Goal: Task Accomplishment & Management: Complete application form

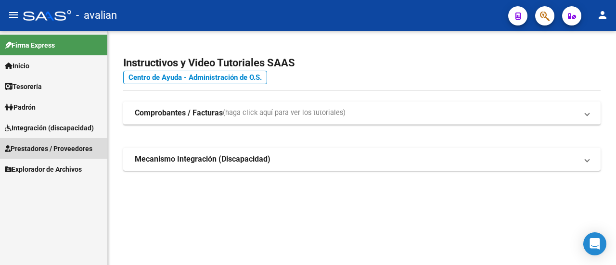
click at [61, 149] on span "Prestadores / Proveedores" at bounding box center [49, 148] width 88 height 11
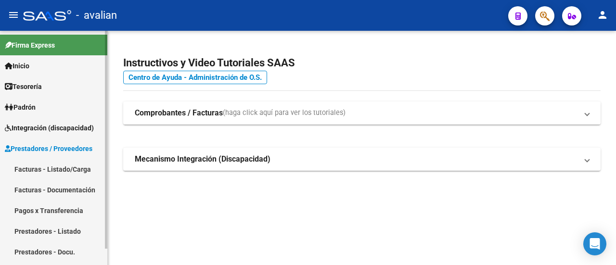
click at [56, 128] on span "Integración (discapacidad)" at bounding box center [49, 128] width 89 height 11
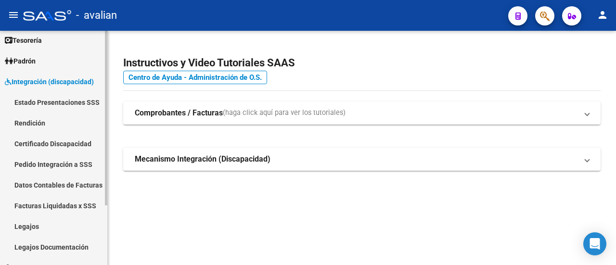
scroll to position [80, 0]
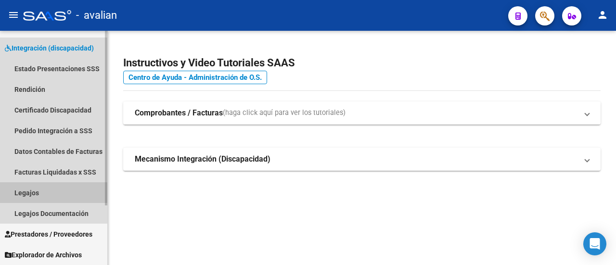
click at [28, 190] on link "Legajos" at bounding box center [53, 192] width 107 height 21
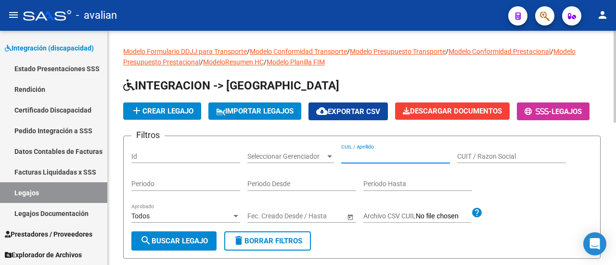
click at [377, 161] on input "CUIL / Apellido" at bounding box center [395, 157] width 109 height 8
paste input "27560191915"
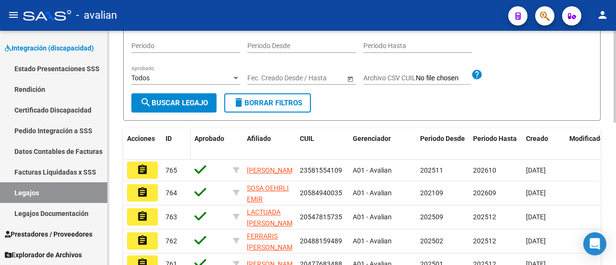
scroll to position [144, 0]
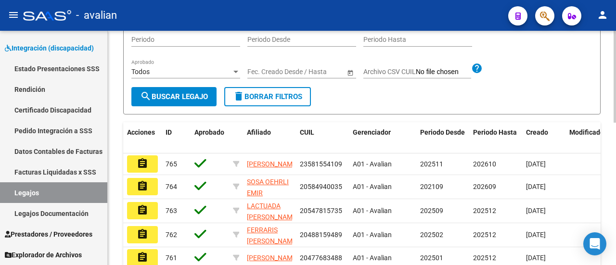
type input "27560191915"
click at [181, 101] on span "search Buscar Legajo" at bounding box center [174, 96] width 68 height 9
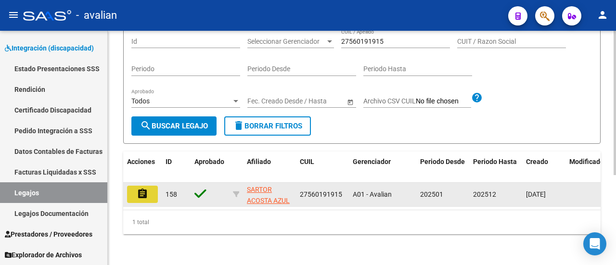
click at [142, 188] on mat-icon "assignment" at bounding box center [143, 194] width 12 height 12
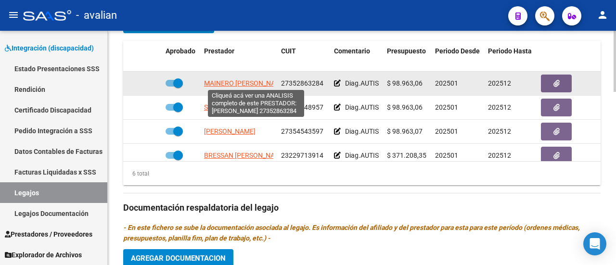
click at [249, 83] on span "MAINERO [PERSON_NAME]" at bounding box center [245, 83] width 83 height 8
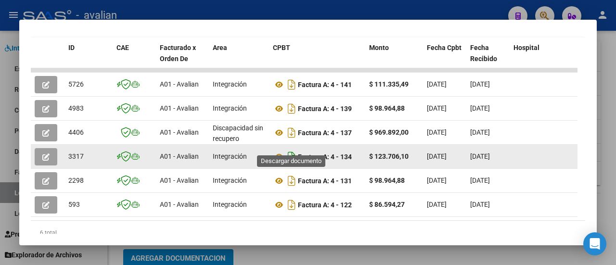
scroll to position [241, 0]
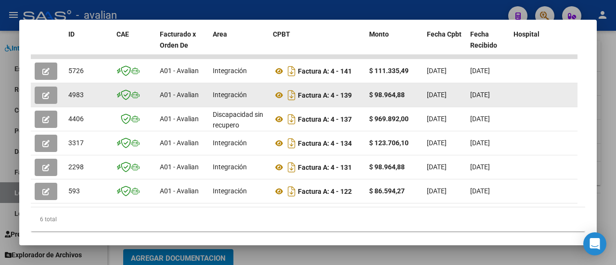
click at [41, 96] on button "button" at bounding box center [46, 95] width 23 height 17
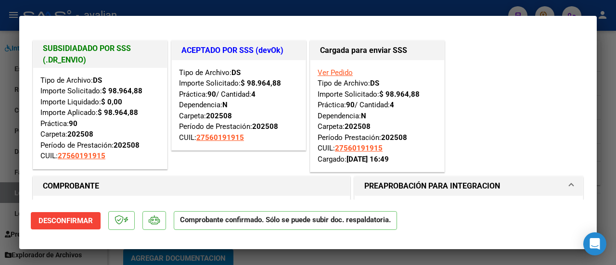
type input "$ 0,00"
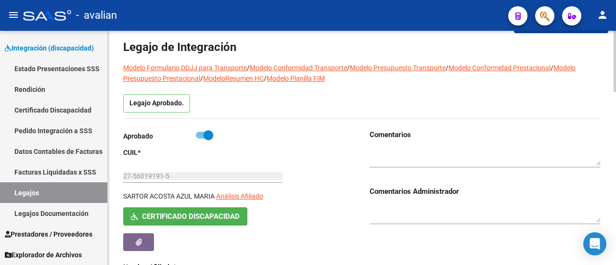
scroll to position [0, 0]
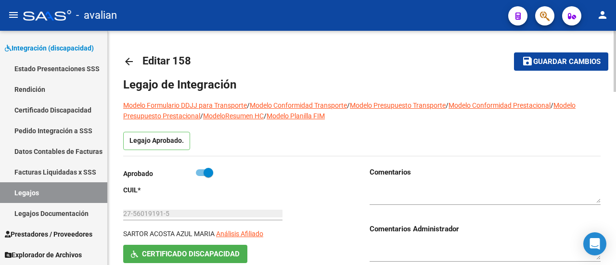
click at [129, 60] on mat-icon "arrow_back" at bounding box center [129, 62] width 12 height 12
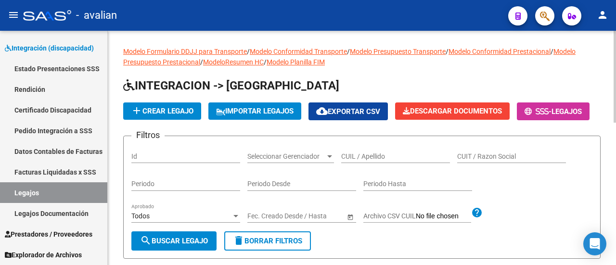
click at [378, 161] on input "CUIL / Apellido" at bounding box center [395, 157] width 109 height 8
paste input "20558391104"
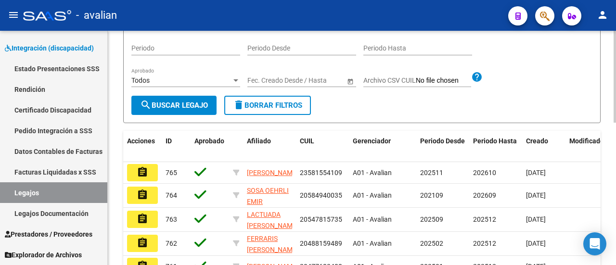
scroll to position [144, 0]
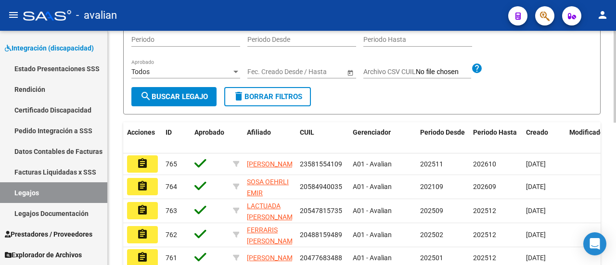
type input "20558391104"
click at [180, 101] on span "search Buscar Legajo" at bounding box center [174, 96] width 68 height 9
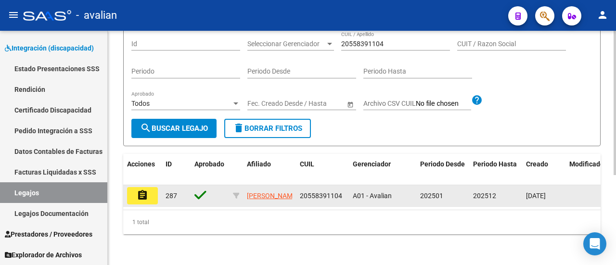
scroll to position [146, 0]
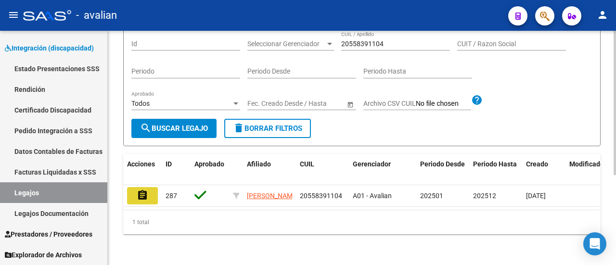
drag, startPoint x: 141, startPoint y: 189, endPoint x: 225, endPoint y: 62, distance: 152.5
click at [143, 190] on mat-icon "assignment" at bounding box center [143, 196] width 12 height 12
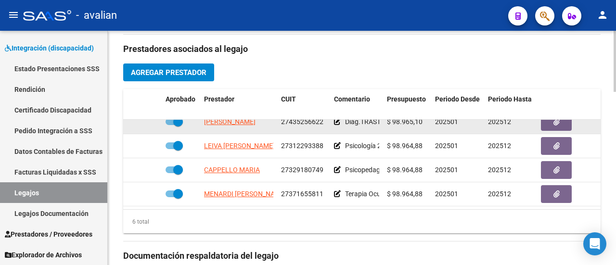
scroll to position [65, 0]
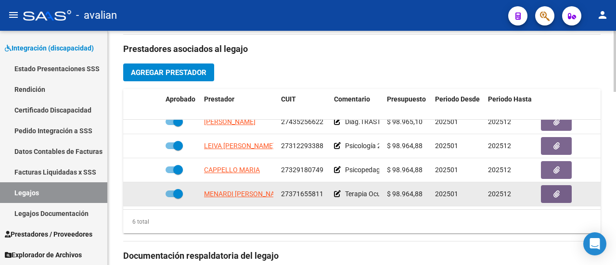
click at [247, 189] on app-link-go-to "MENARDI [PERSON_NAME]" at bounding box center [245, 194] width 82 height 11
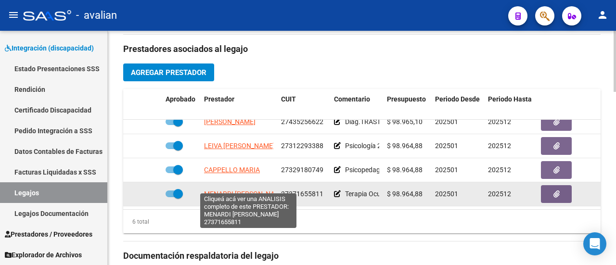
click at [250, 190] on span "MENARDI [PERSON_NAME]" at bounding box center [245, 194] width 82 height 8
type textarea "27371655811"
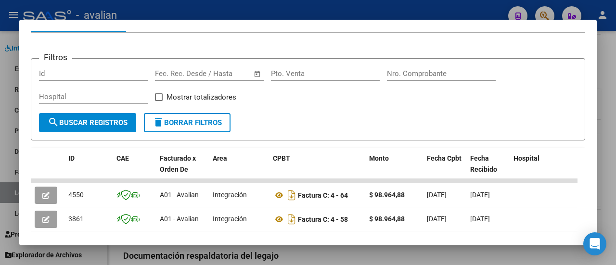
scroll to position [193, 0]
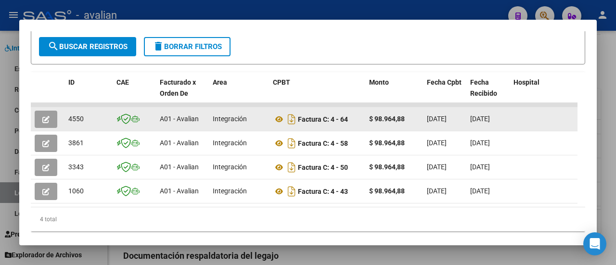
click at [47, 117] on icon "button" at bounding box center [45, 119] width 7 height 7
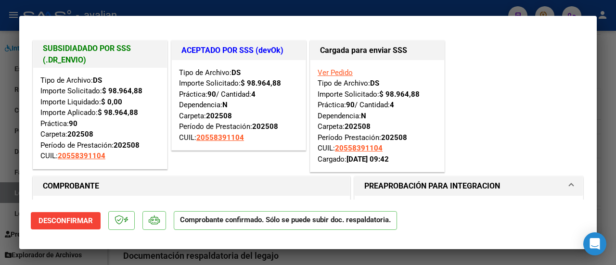
type input "$ 0,00"
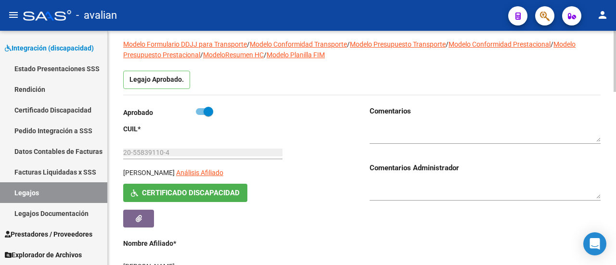
scroll to position [0, 0]
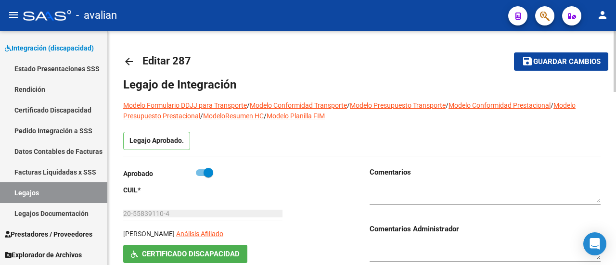
click at [130, 60] on mat-icon "arrow_back" at bounding box center [129, 62] width 12 height 12
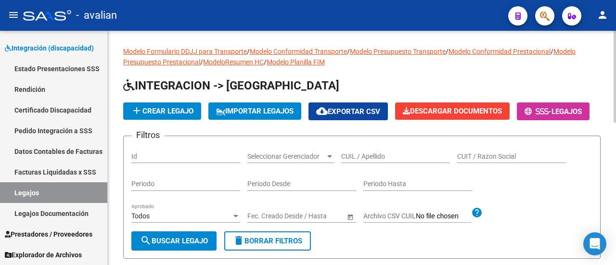
click at [354, 161] on input "CUIL / Apellido" at bounding box center [395, 157] width 109 height 8
paste input "27184549951"
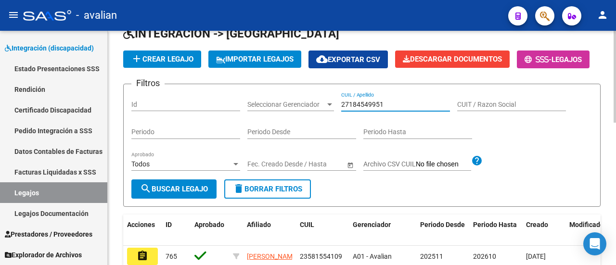
scroll to position [96, 0]
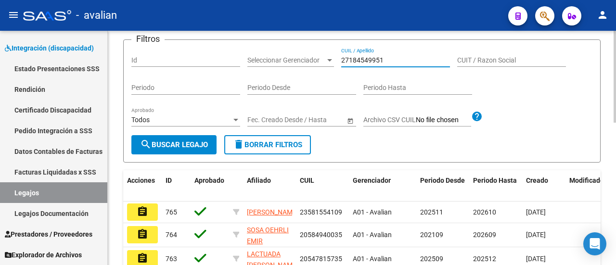
click at [168, 155] on button "search Buscar Legajo" at bounding box center [173, 144] width 85 height 19
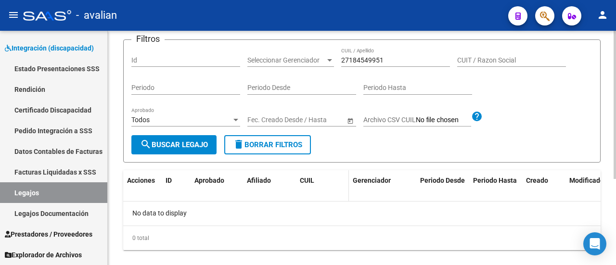
scroll to position [136, 0]
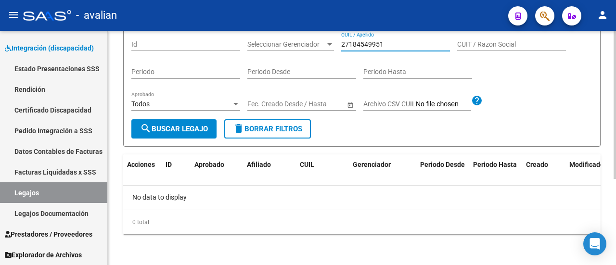
click at [389, 45] on input "27184549951" at bounding box center [395, 44] width 109 height 8
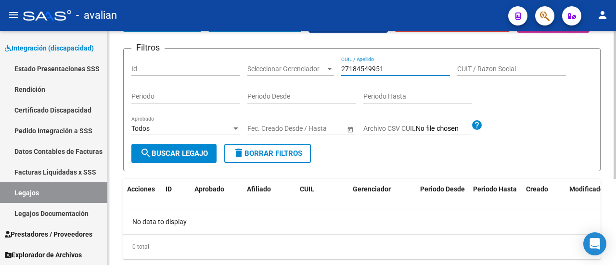
drag, startPoint x: 351, startPoint y: 93, endPoint x: 314, endPoint y: 92, distance: 37.5
click at [314, 92] on div "Filtros Id Seleccionar Gerenciador Seleccionar Gerenciador 27184549951 CUIL / A…" at bounding box center [361, 100] width 461 height 88
paste input "3474411109"
type input "23474411109"
click at [186, 158] on span "search Buscar Legajo" at bounding box center [174, 153] width 68 height 9
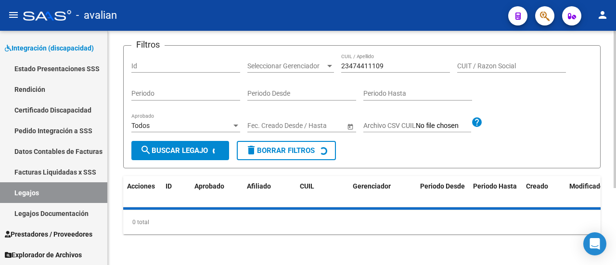
scroll to position [114, 0]
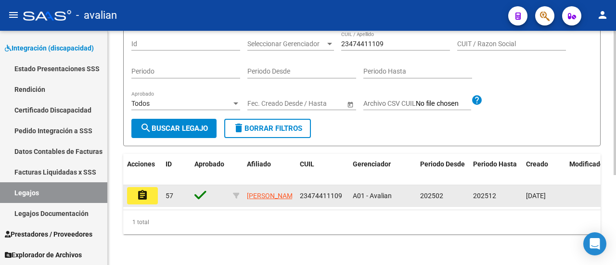
click at [142, 201] on mat-icon "assignment" at bounding box center [143, 196] width 12 height 12
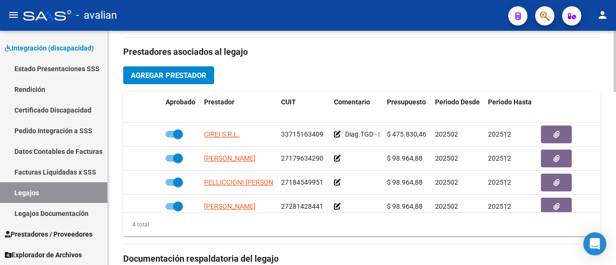
scroll to position [433, 0]
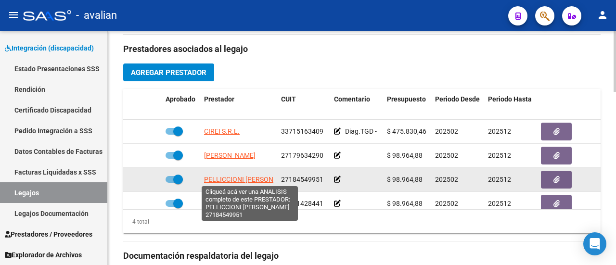
click at [252, 177] on span "PELLICCIONI [PERSON_NAME]" at bounding box center [250, 180] width 93 height 8
type textarea "27184549951"
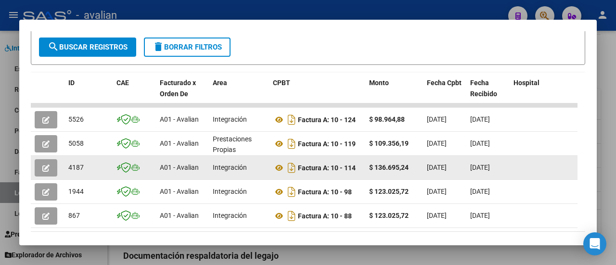
scroll to position [193, 0]
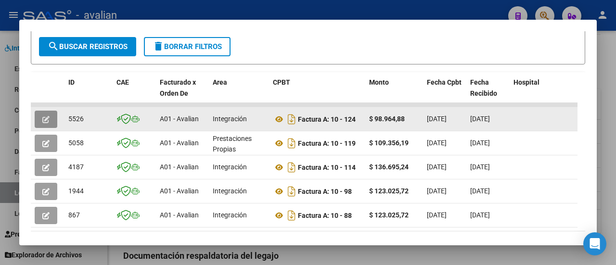
click at [38, 117] on button "button" at bounding box center [46, 119] width 23 height 17
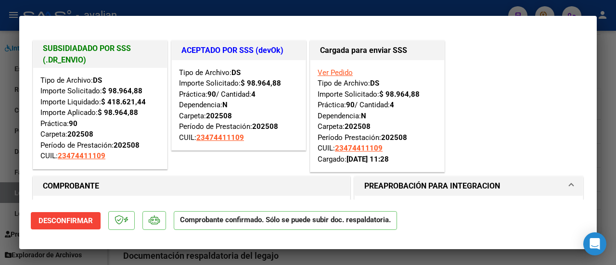
type input "$ 0,00"
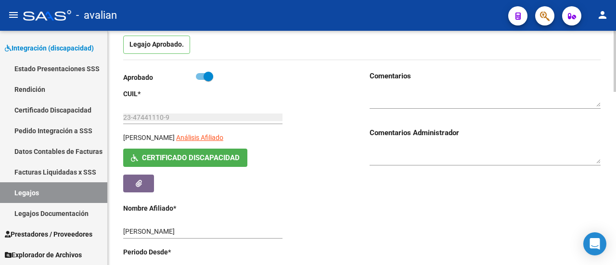
scroll to position [0, 0]
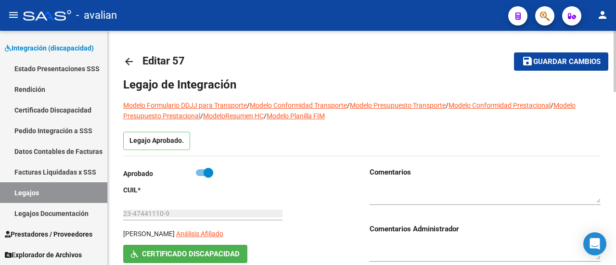
click at [135, 60] on link "arrow_back" at bounding box center [132, 61] width 19 height 23
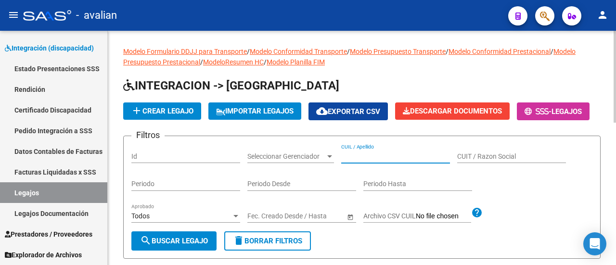
click at [384, 161] on input "CUIL / Apellido" at bounding box center [395, 157] width 109 height 8
paste input "20528756523"
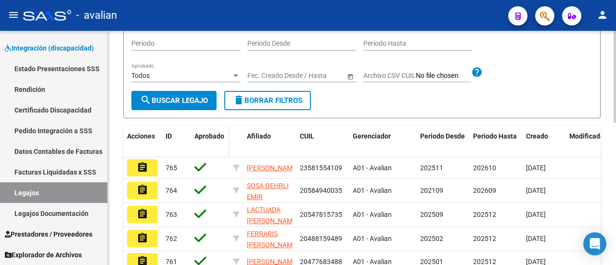
scroll to position [144, 0]
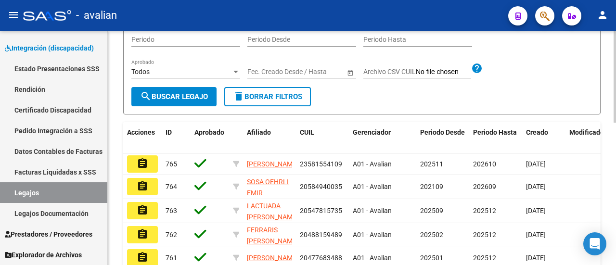
type input "20528756523"
click at [192, 106] on button "search Buscar Legajo" at bounding box center [173, 96] width 85 height 19
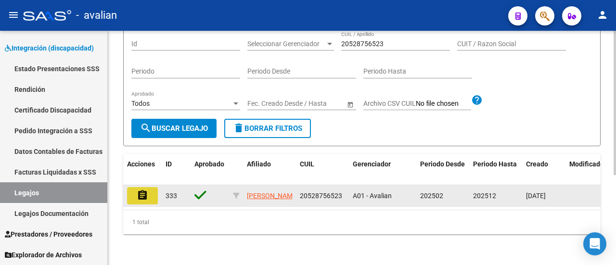
click at [139, 190] on mat-icon "assignment" at bounding box center [143, 196] width 12 height 12
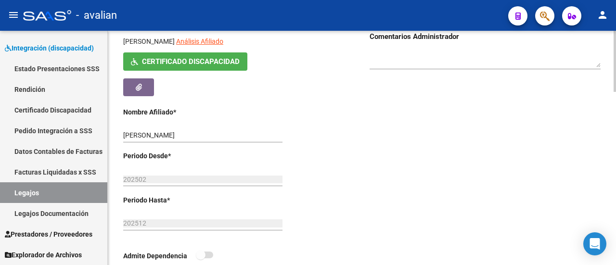
scroll to position [385, 0]
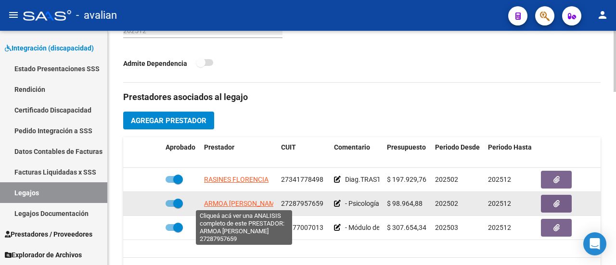
click at [232, 201] on span "ARMOA [PERSON_NAME]" at bounding box center [242, 204] width 77 height 8
type textarea "27287957659"
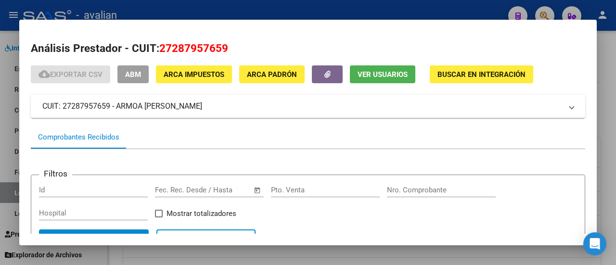
scroll to position [106, 0]
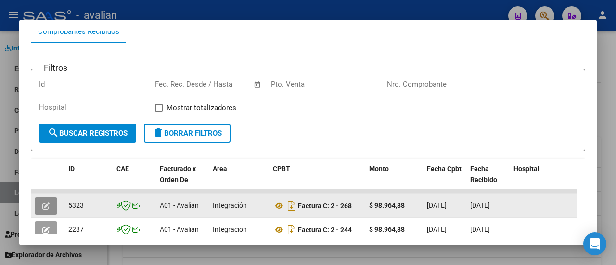
click at [47, 199] on button "button" at bounding box center [46, 205] width 23 height 17
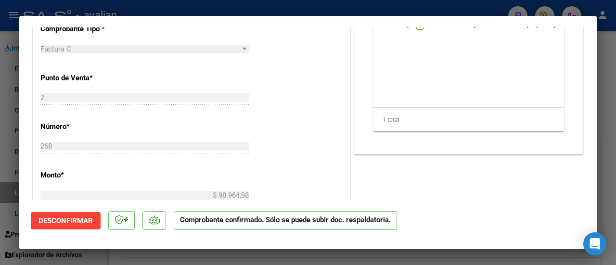
scroll to position [481, 0]
type input "$ 0,00"
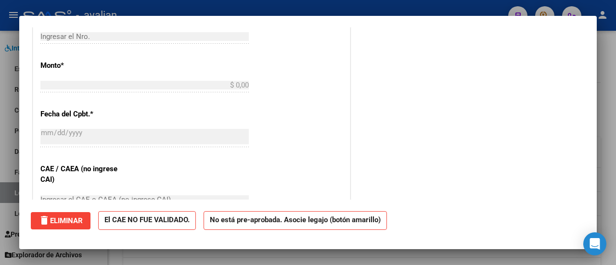
scroll to position [0, 0]
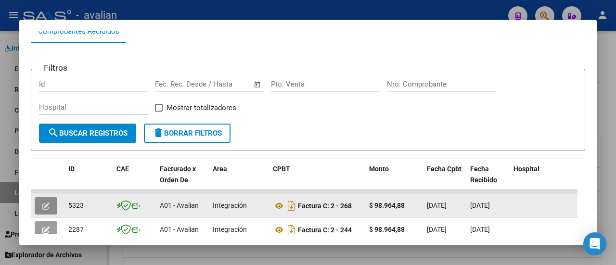
click at [44, 204] on icon "button" at bounding box center [45, 206] width 7 height 7
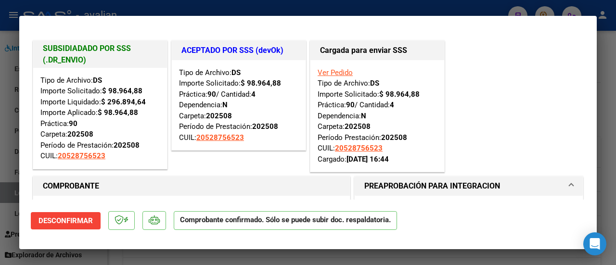
type input "$ 0,00"
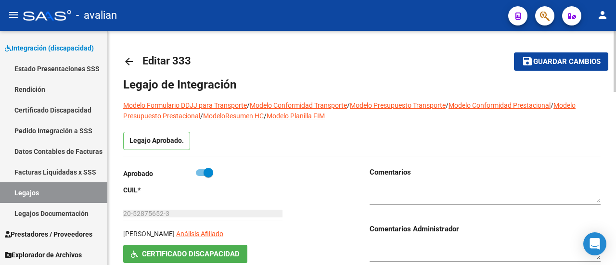
click at [131, 61] on mat-icon "arrow_back" at bounding box center [129, 62] width 12 height 12
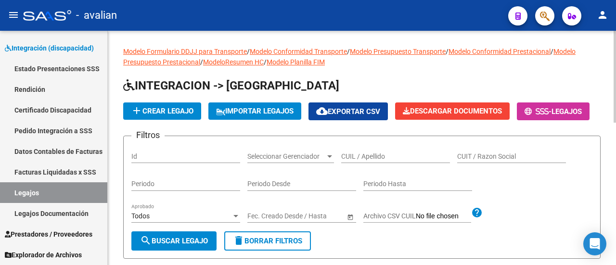
click at [391, 161] on input "CUIL / Apellido" at bounding box center [395, 157] width 109 height 8
paste input "20563937603"
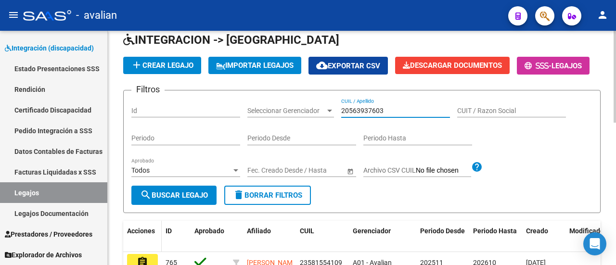
scroll to position [96, 0]
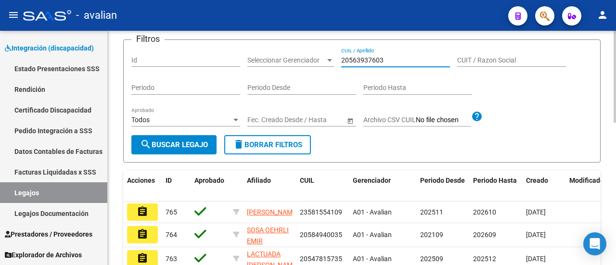
type input "20563937603"
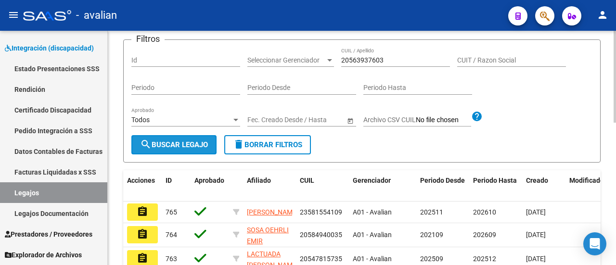
click at [162, 155] on button "search Buscar Legajo" at bounding box center [173, 144] width 85 height 19
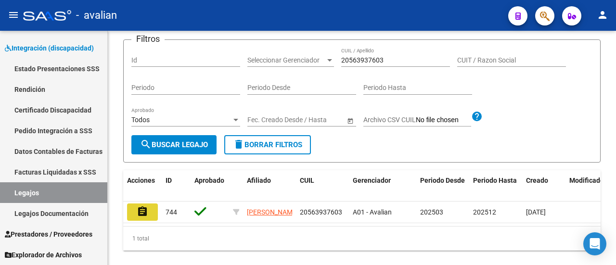
drag, startPoint x: 143, startPoint y: 237, endPoint x: 171, endPoint y: 193, distance: 52.6
click at [143, 218] on mat-icon "assignment" at bounding box center [143, 212] width 12 height 12
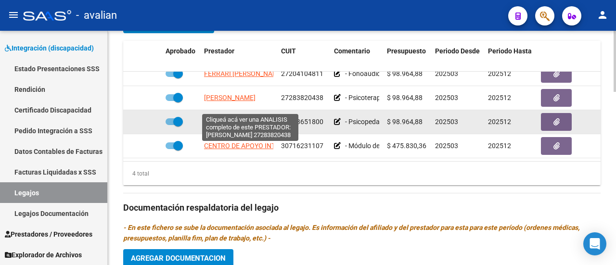
scroll to position [17, 0]
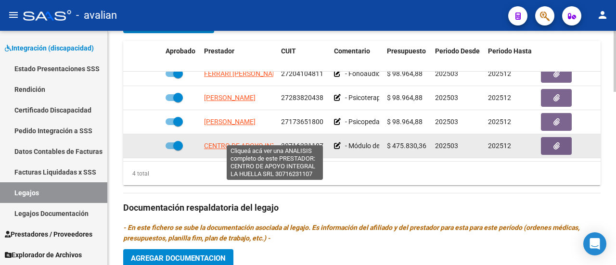
click at [232, 142] on span "CENTRO DE APOYO INTEGRAL LA HUELLA SRL" at bounding box center [275, 146] width 142 height 8
type textarea "30716231107"
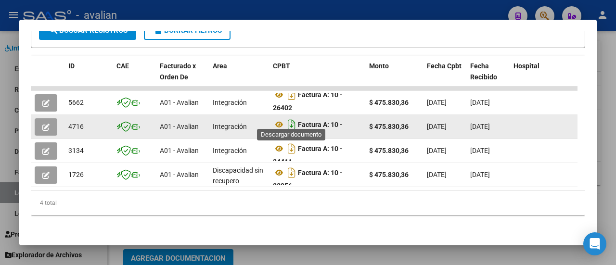
scroll to position [6, 0]
click at [46, 124] on icon "button" at bounding box center [45, 127] width 7 height 7
